Goal: Use online tool/utility: Utilize a website feature to perform a specific function

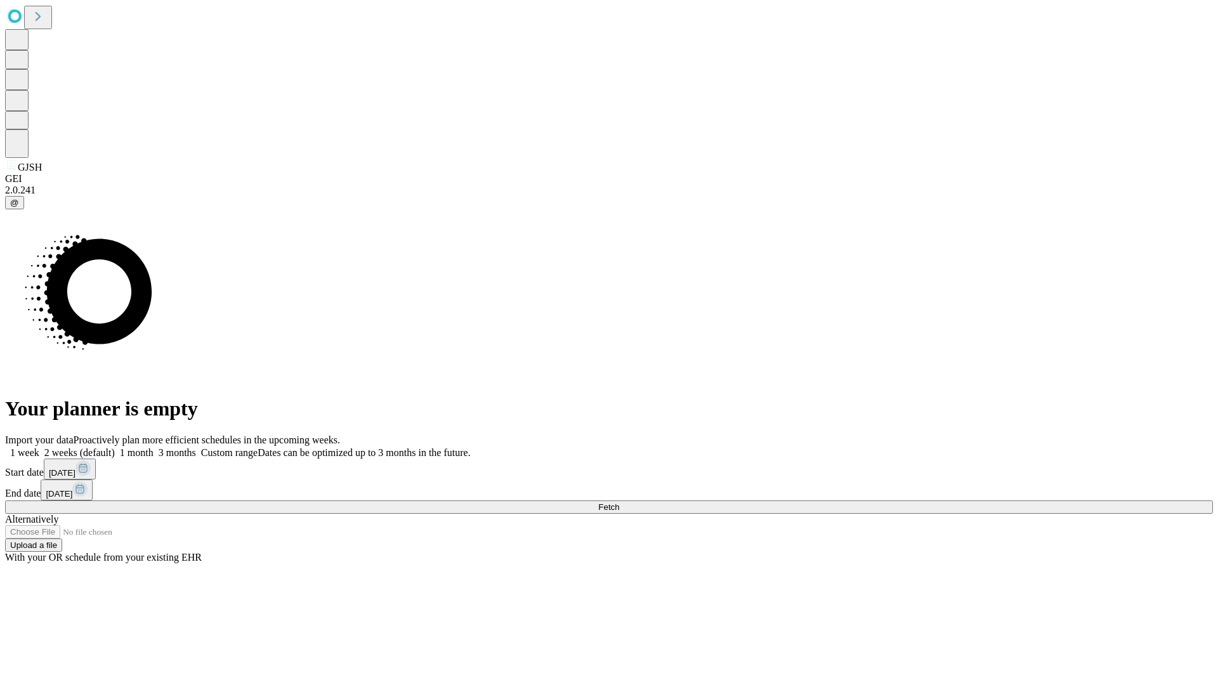
click at [619, 502] on span "Fetch" at bounding box center [608, 507] width 21 height 10
